Goal: Transaction & Acquisition: Purchase product/service

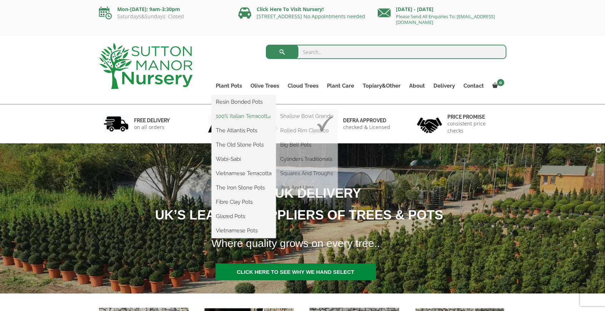
click at [245, 118] on link "100% Italian Terracotta" at bounding box center [244, 116] width 64 height 11
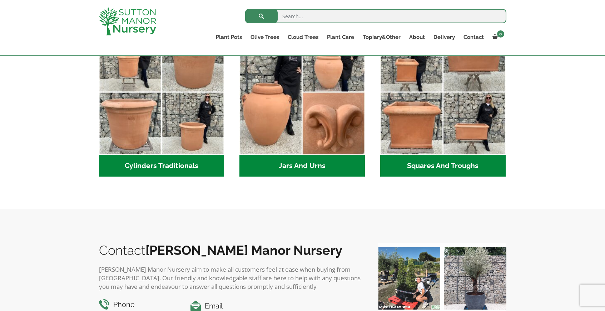
scroll to position [448, 0]
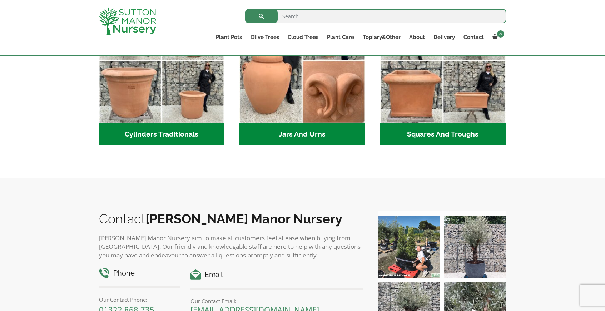
click at [157, 135] on h2 "Cylinders Traditionals (2)" at bounding box center [161, 134] width 125 height 22
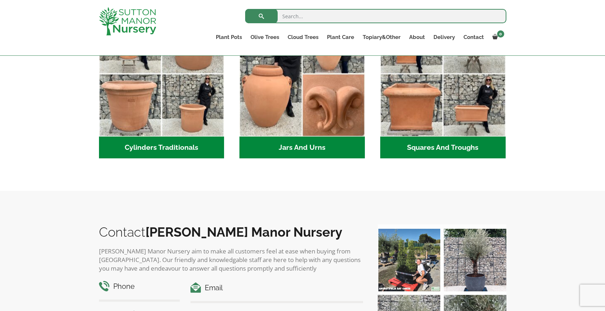
scroll to position [435, 0]
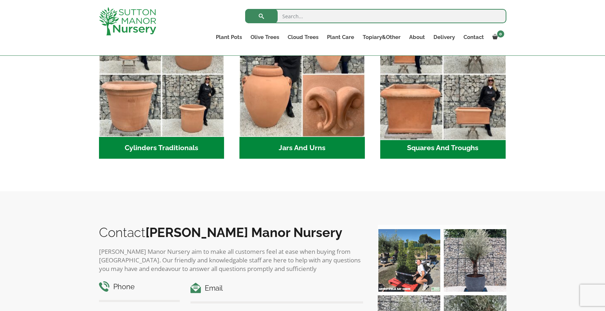
click at [483, 112] on img "Visit product category Squares And Troughs" at bounding box center [442, 74] width 131 height 131
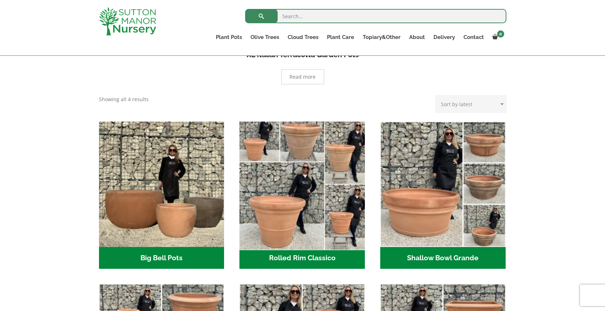
scroll to position [161, 0]
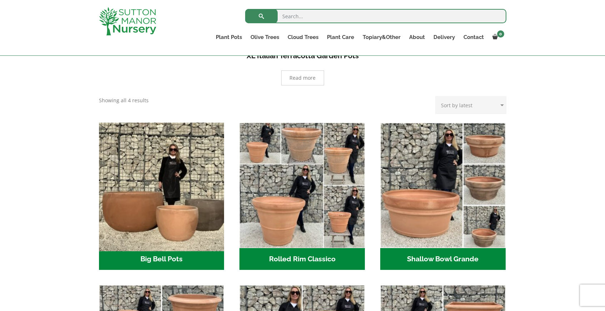
click at [159, 216] on img "Visit product category Big Bell Pots" at bounding box center [161, 184] width 131 height 131
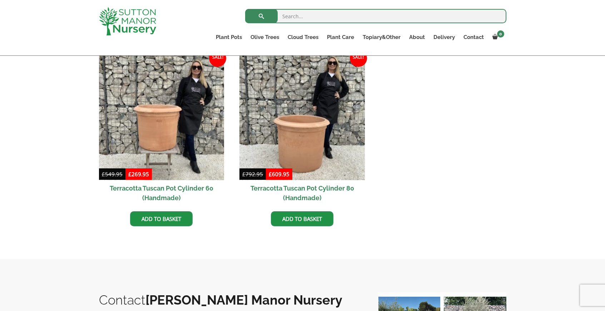
scroll to position [322, 0]
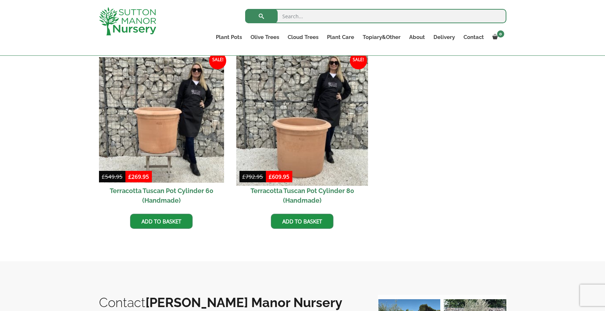
click at [325, 144] on img at bounding box center [302, 119] width 131 height 131
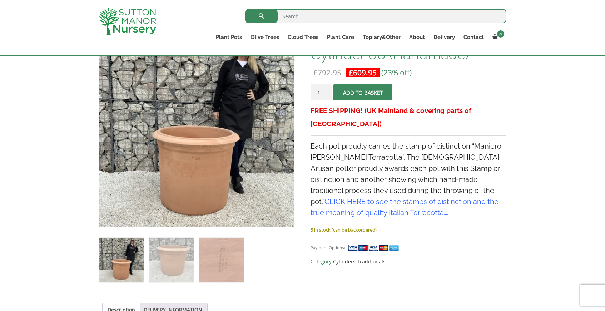
scroll to position [134, 0]
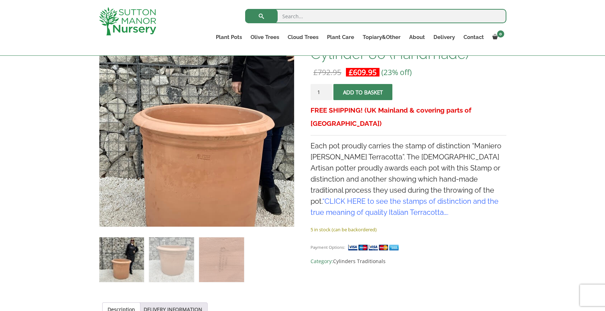
click at [183, 160] on img at bounding box center [204, 110] width 317 height 317
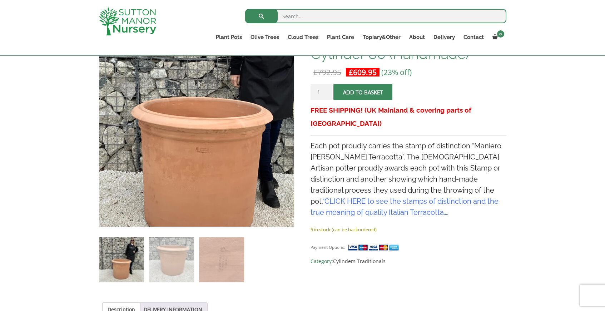
click at [186, 170] on img at bounding box center [203, 103] width 317 height 317
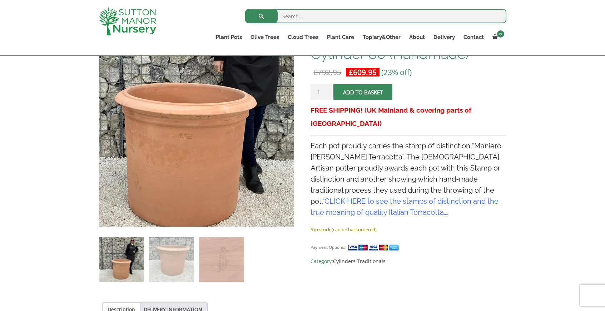
click at [212, 193] on img at bounding box center [187, 89] width 317 height 317
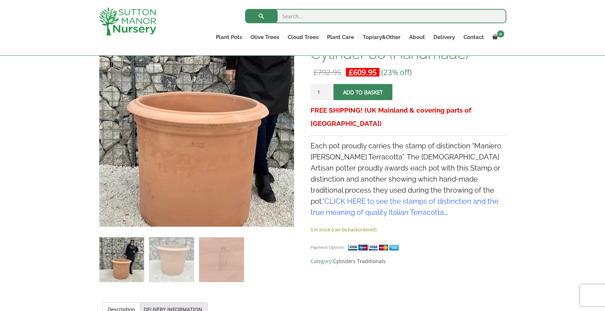
click at [215, 177] on img at bounding box center [199, 98] width 317 height 317
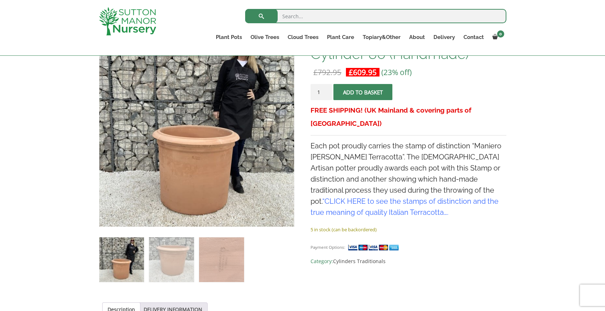
click at [274, 268] on ol at bounding box center [196, 254] width 195 height 55
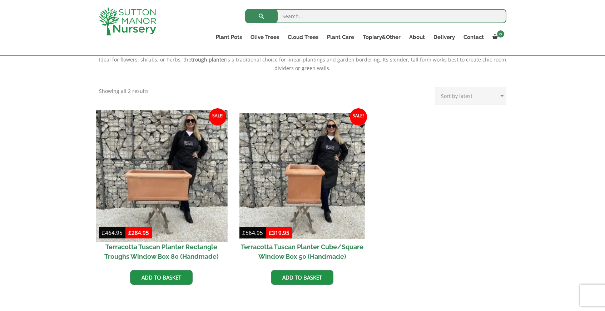
scroll to position [285, 0]
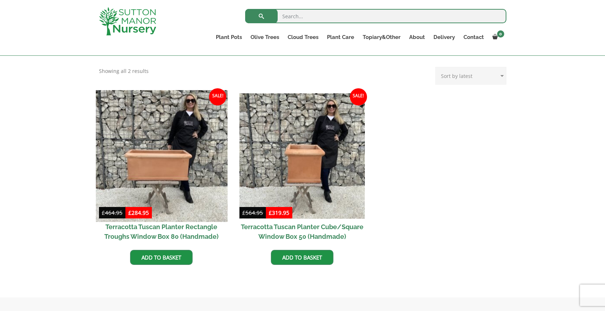
click at [138, 168] on img at bounding box center [161, 155] width 131 height 131
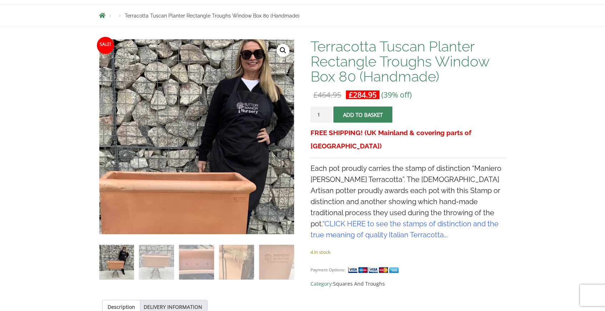
scroll to position [141, 0]
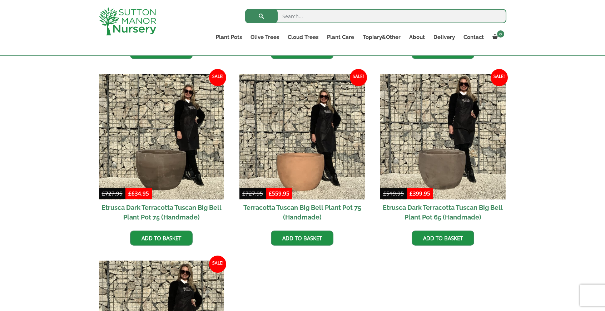
scroll to position [561, 0]
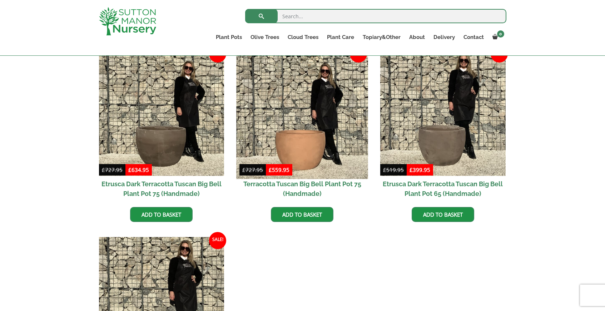
click at [316, 154] on img at bounding box center [302, 112] width 131 height 131
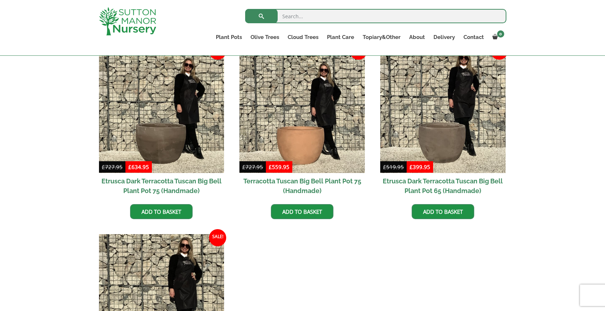
scroll to position [406, 0]
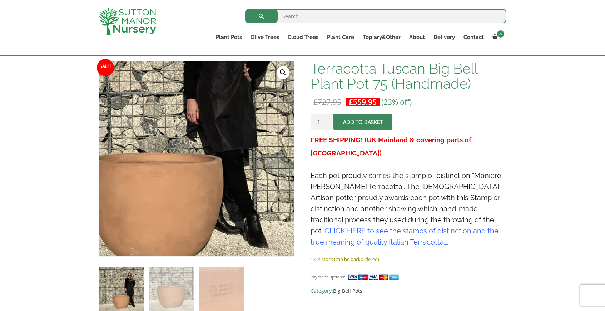
scroll to position [104, 0]
